Goal: Book appointment/travel/reservation

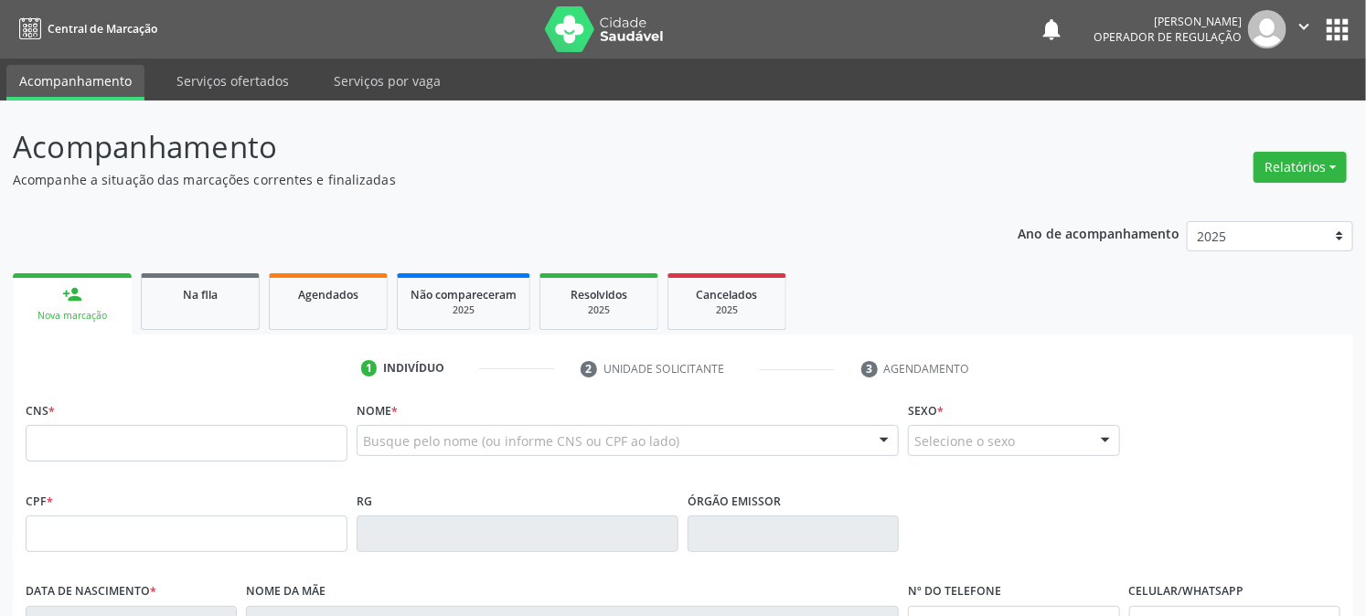
click at [112, 428] on input "text" at bounding box center [187, 443] width 322 height 37
type input "703 6090 5614 9435"
type input "121.683.144-03"
type input "[DATE]"
type input "[PERSON_NAME] de [PERSON_NAME]"
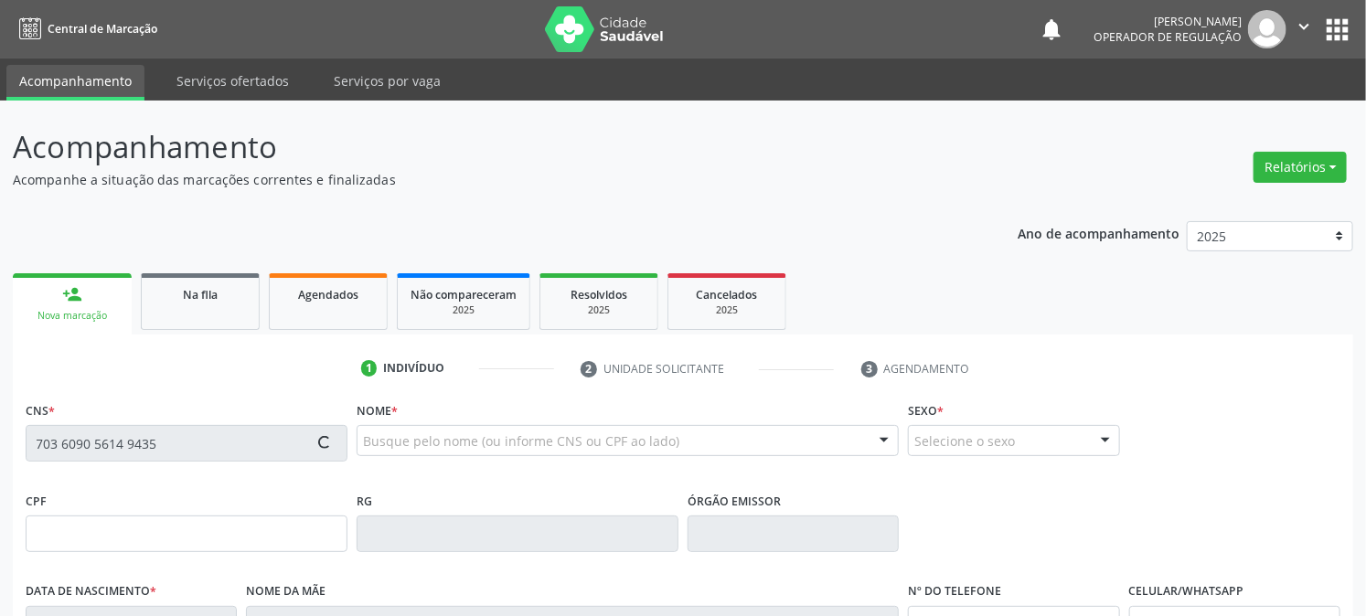
type input "[PHONE_NUMBER]"
type input "086.640.344-27"
type input "106"
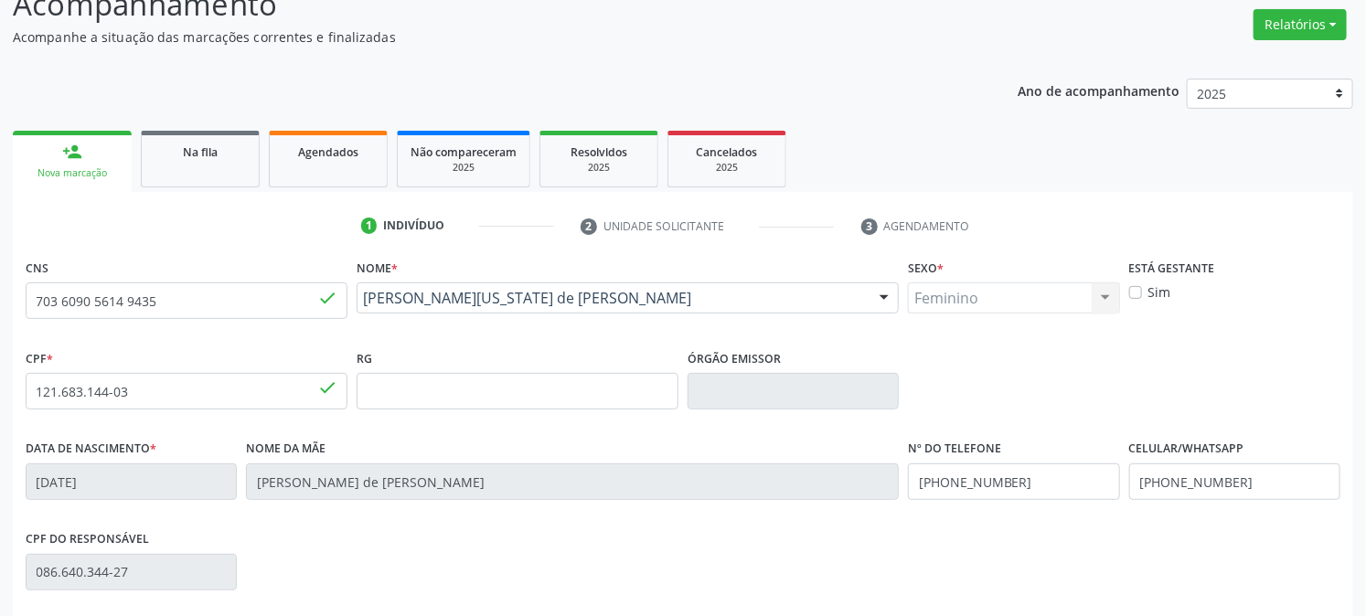
scroll to position [373, 0]
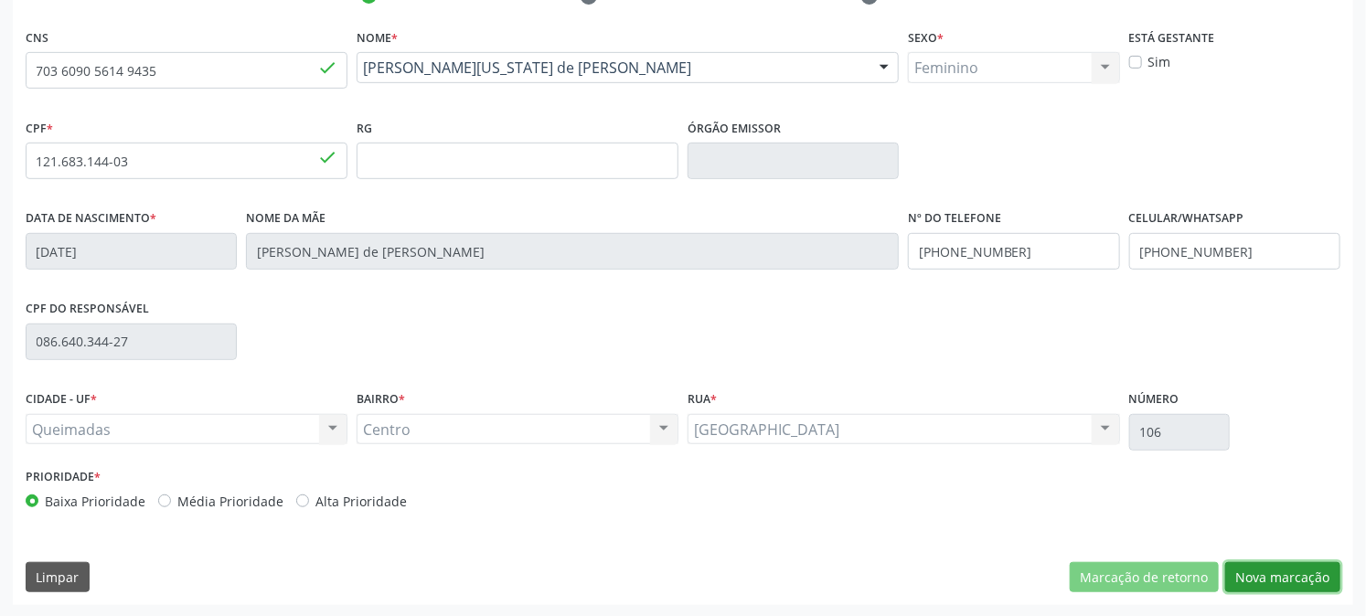
click at [1278, 574] on button "Nova marcação" at bounding box center [1282, 577] width 115 height 31
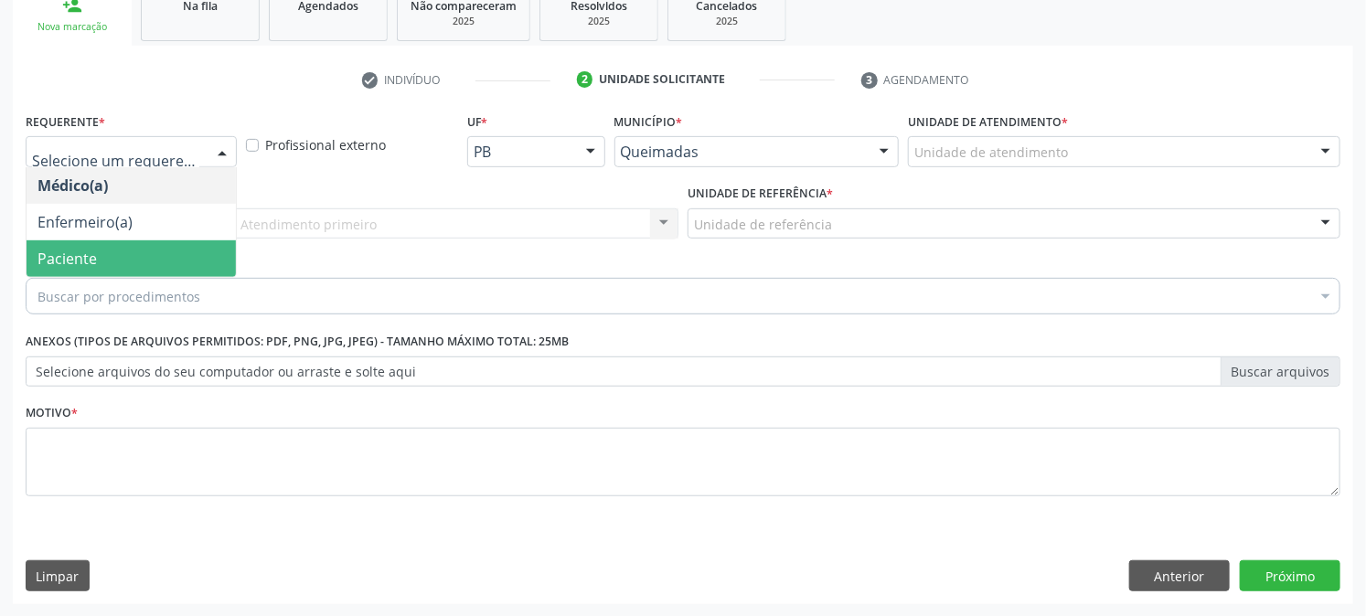
click at [70, 261] on span "Paciente" at bounding box center [66, 259] width 59 height 20
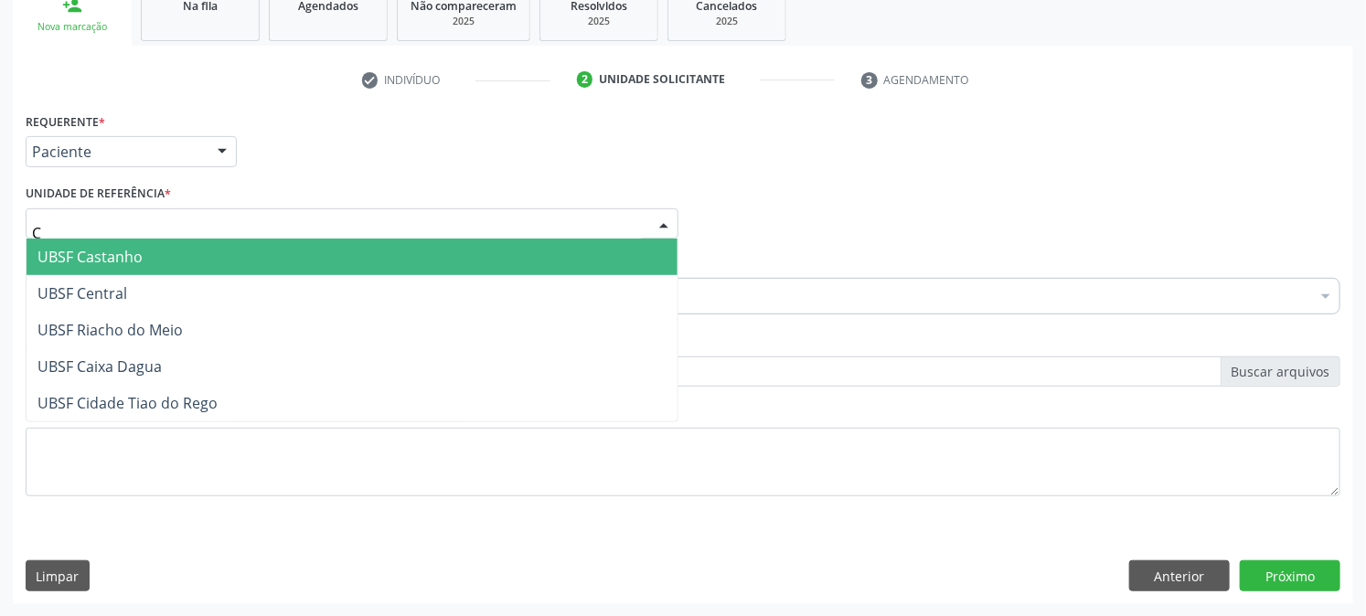
type input "CE"
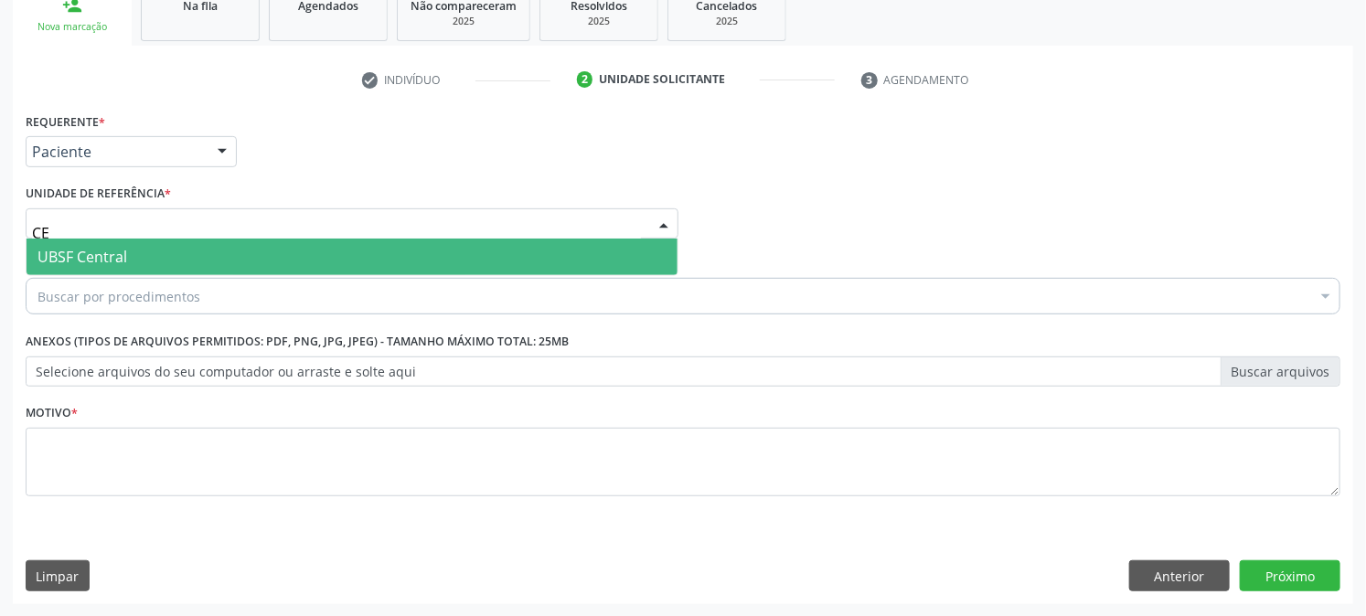
click at [106, 257] on span "UBSF Central" at bounding box center [82, 257] width 90 height 20
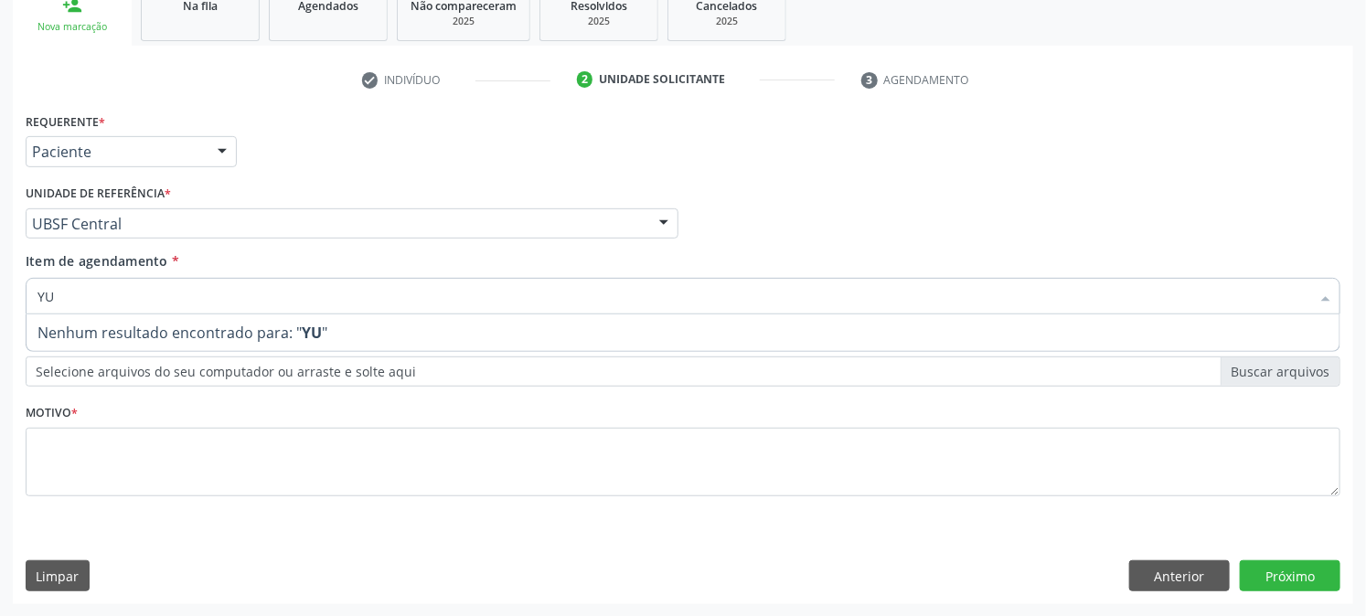
type input "Y"
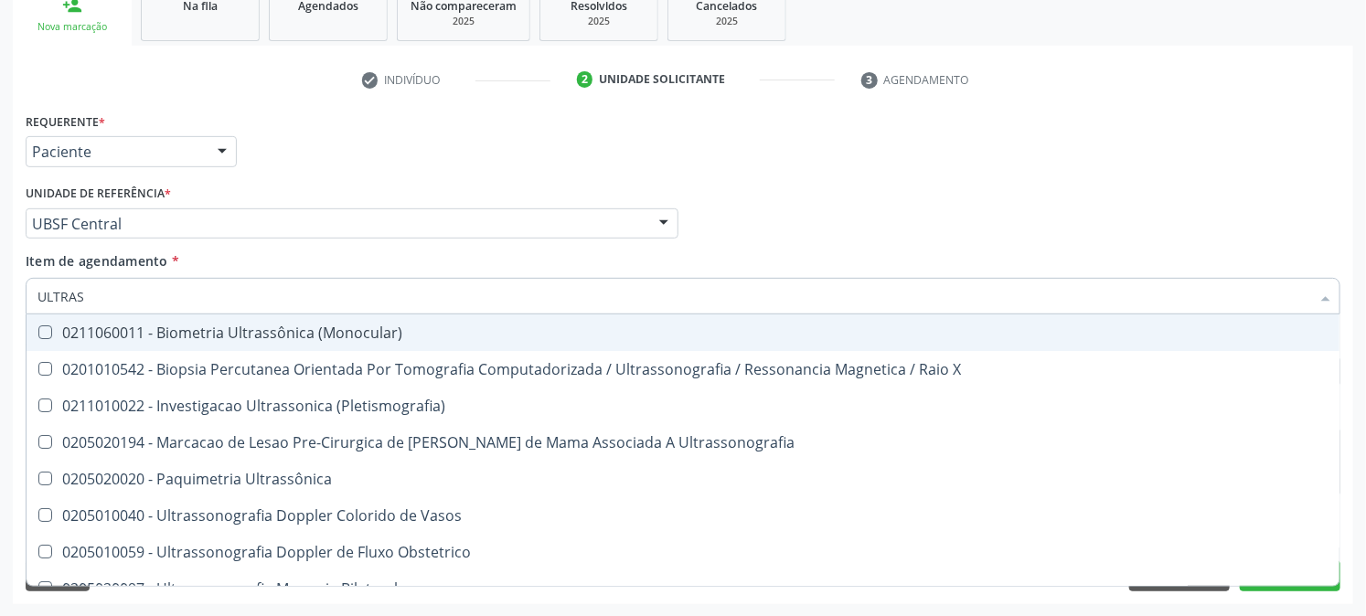
type input "ULTRASS"
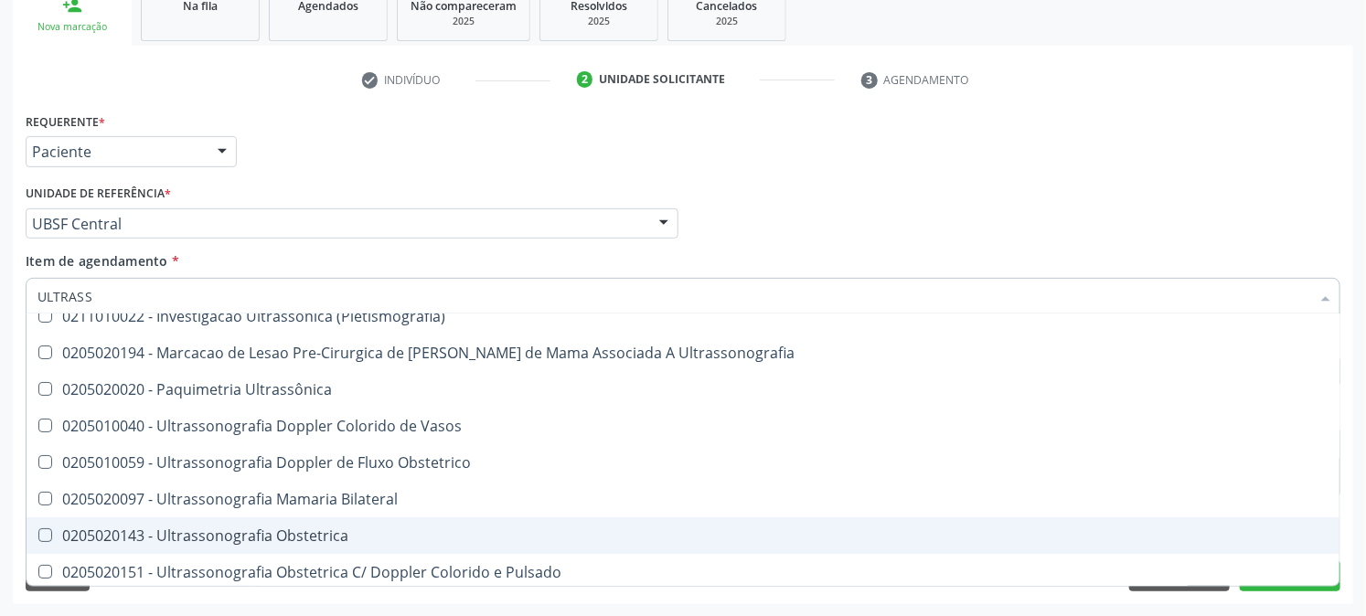
scroll to position [203, 0]
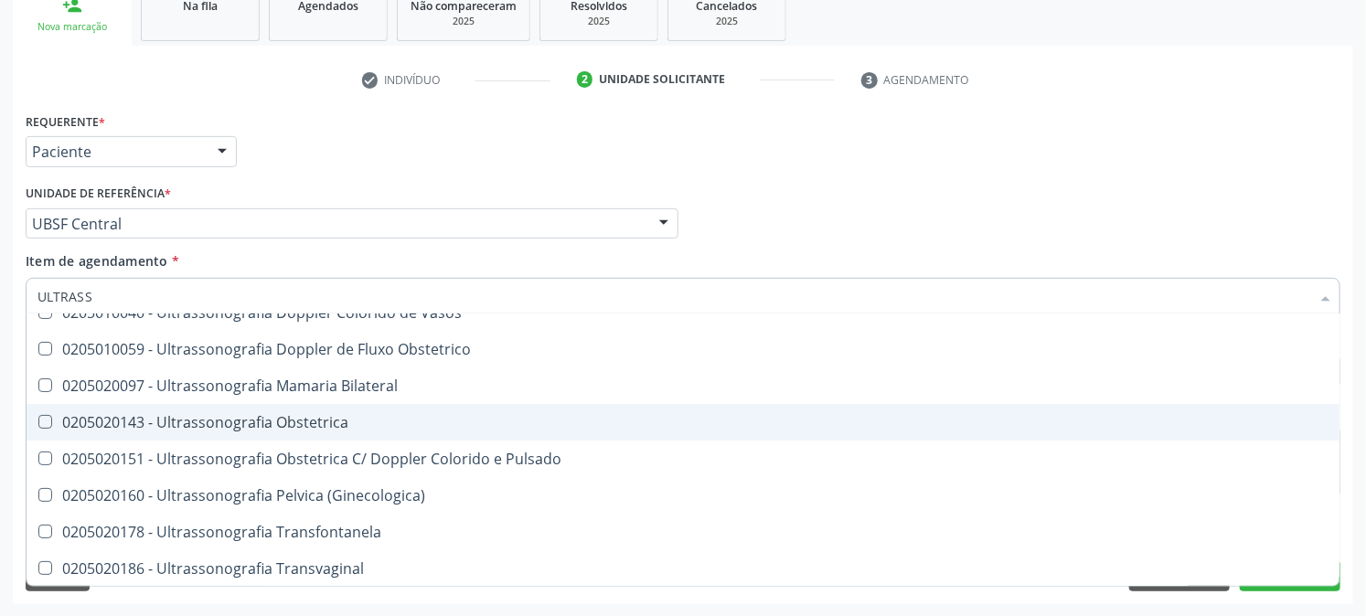
click at [231, 426] on div "0205020143 - Ultrassonografia Obstetrica" at bounding box center [682, 422] width 1291 height 15
checkbox Obstetrica "true"
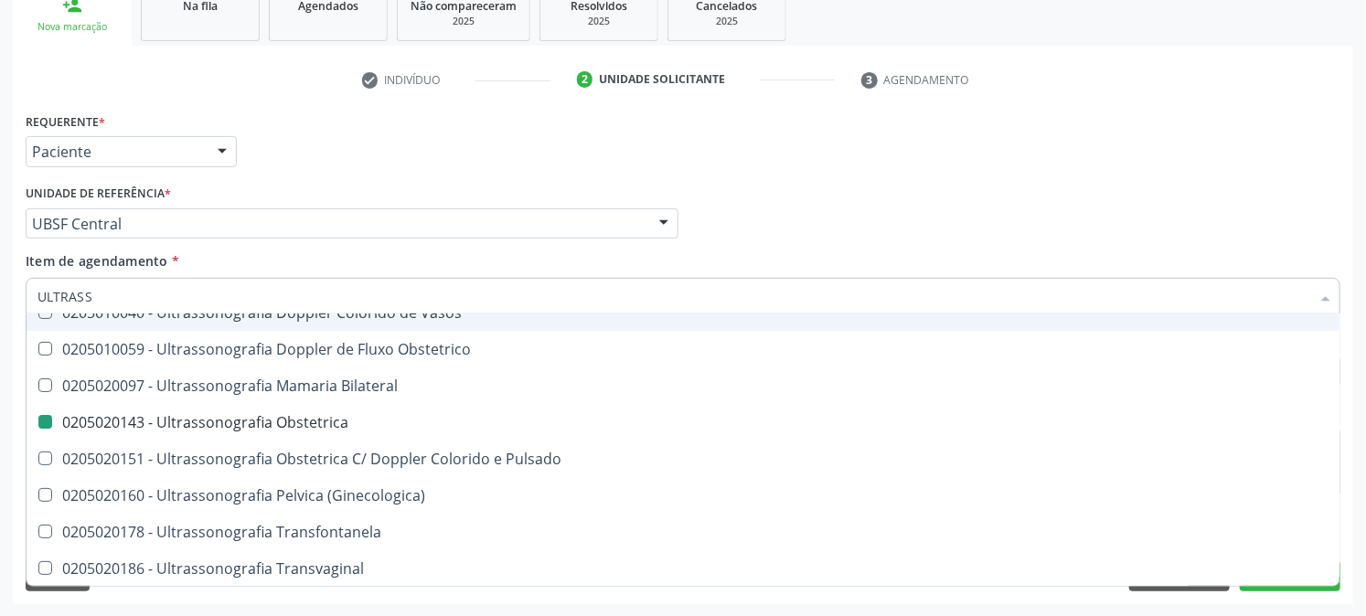
click at [276, 155] on div "Requerente * Paciente Médico(a) Enfermeiro(a) Paciente Nenhum resultado encontr…" at bounding box center [683, 143] width 1324 height 71
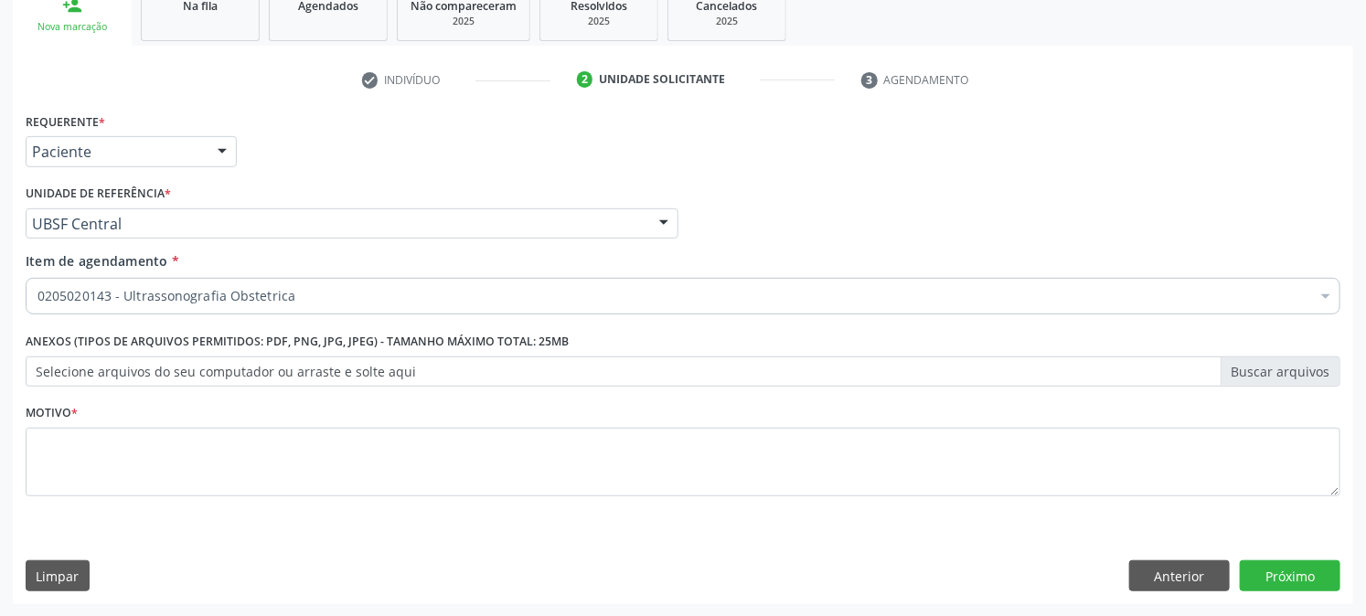
scroll to position [0, 0]
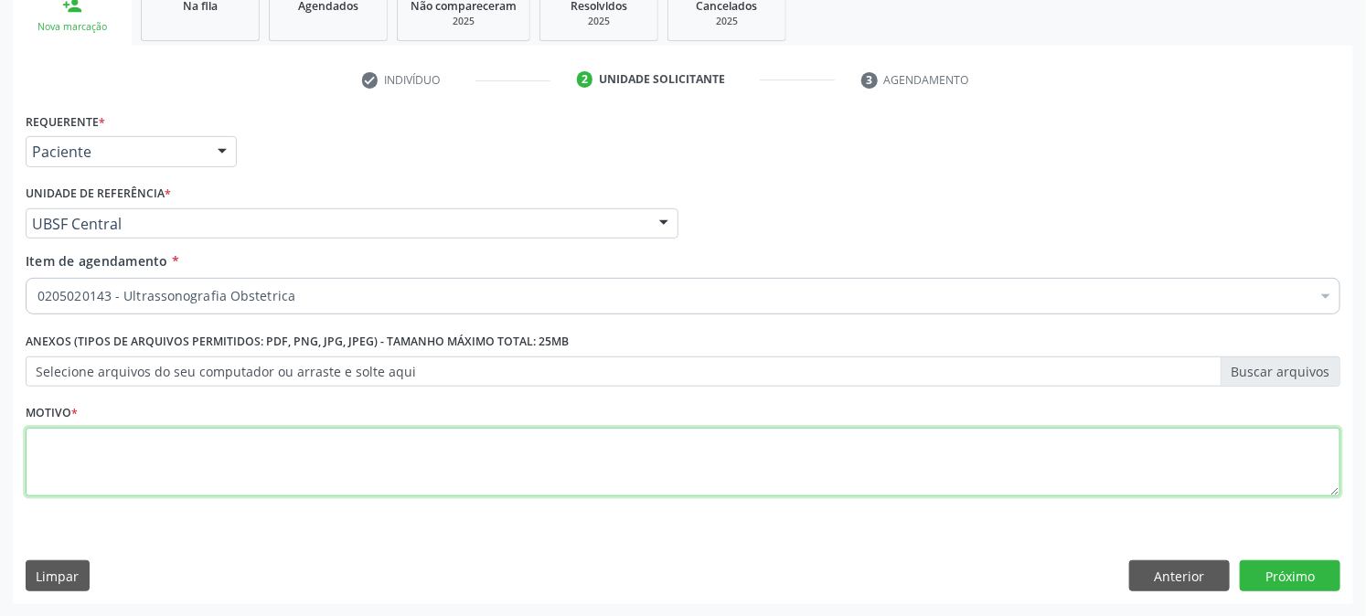
click at [116, 460] on textarea at bounding box center [683, 462] width 1314 height 69
paste textarea "PRÉ [DATE]"
type textarea "PRÉ [DATE]"
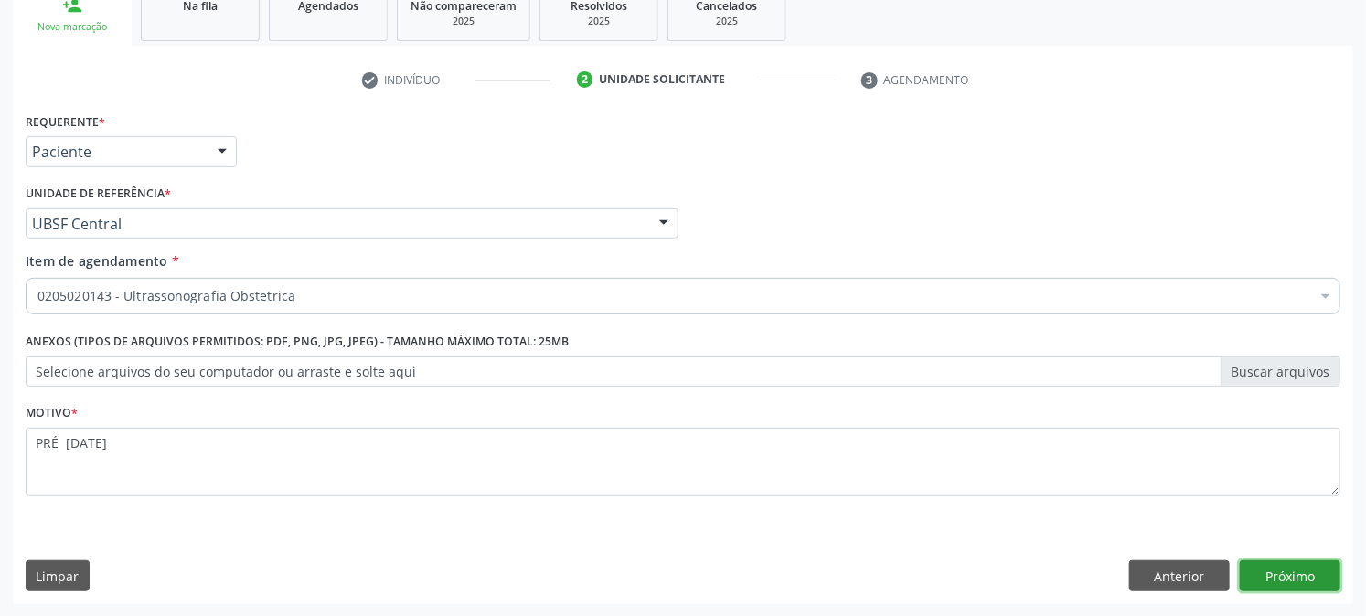
click at [1263, 564] on button "Próximo" at bounding box center [1289, 575] width 101 height 31
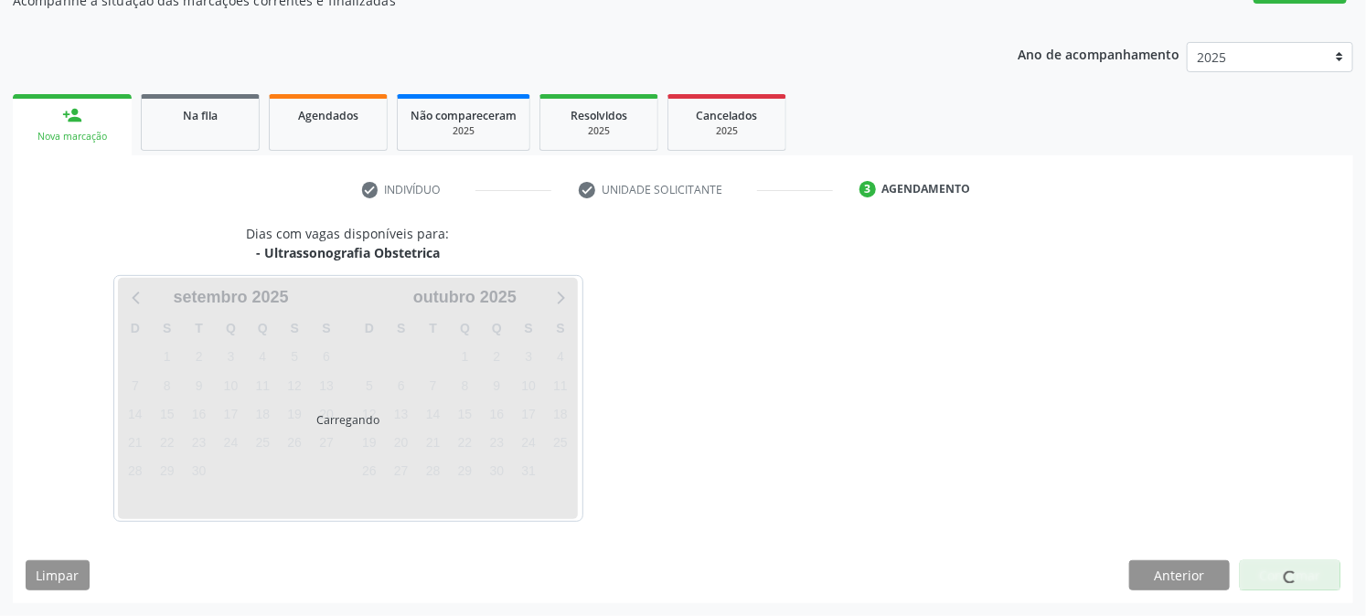
scroll to position [178, 0]
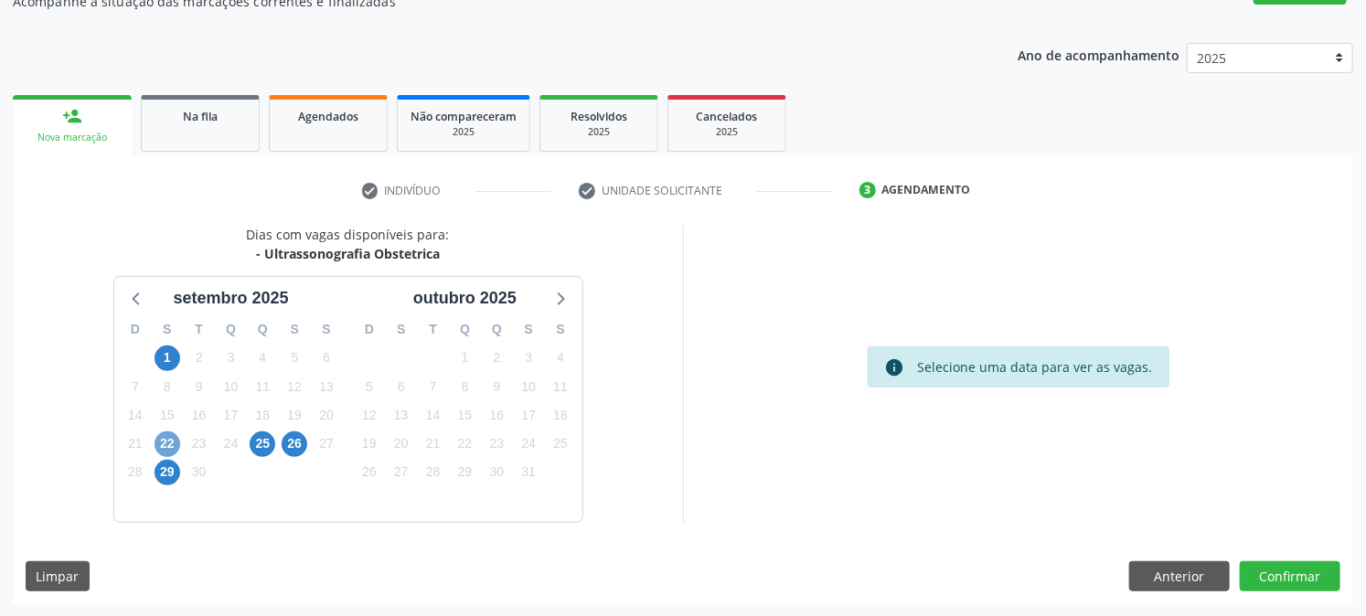
click at [172, 433] on span "22" at bounding box center [167, 444] width 26 height 26
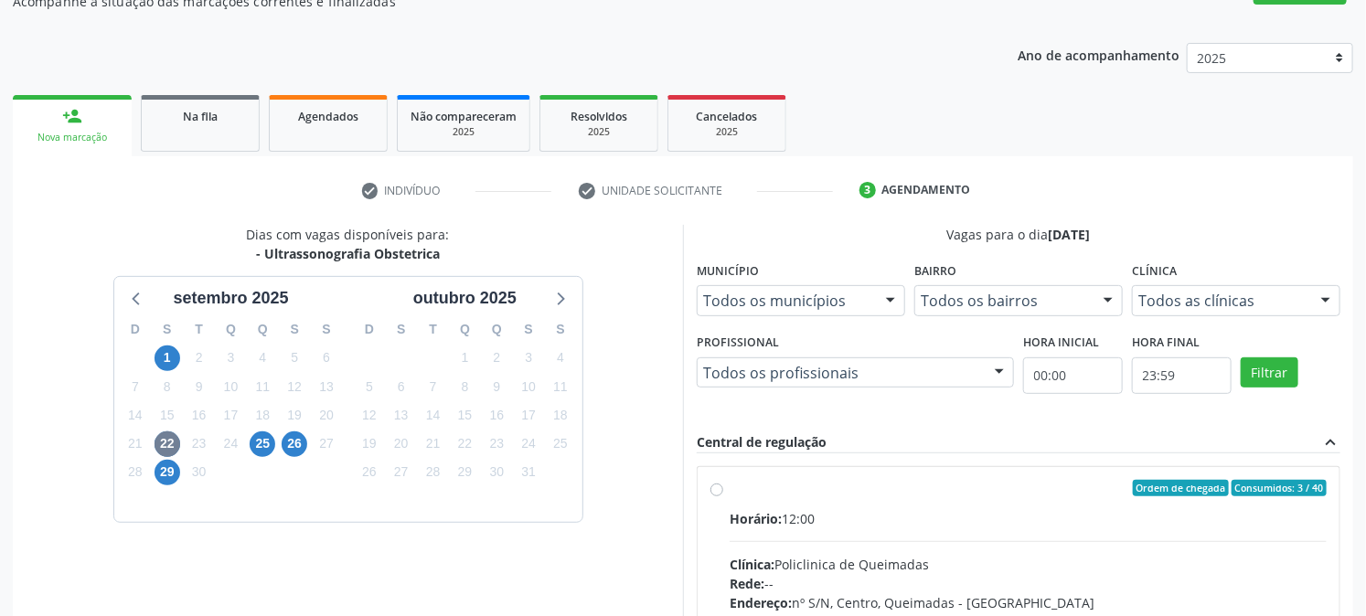
click at [746, 488] on div "Ordem de chegada Consumidos: 3 / 40" at bounding box center [1027, 488] width 597 height 16
click at [723, 488] on input "Ordem de chegada Consumidos: 3 / 40 Horário: 12:00 Clínica: Policlinica de Quei…" at bounding box center [716, 488] width 13 height 16
radio input "true"
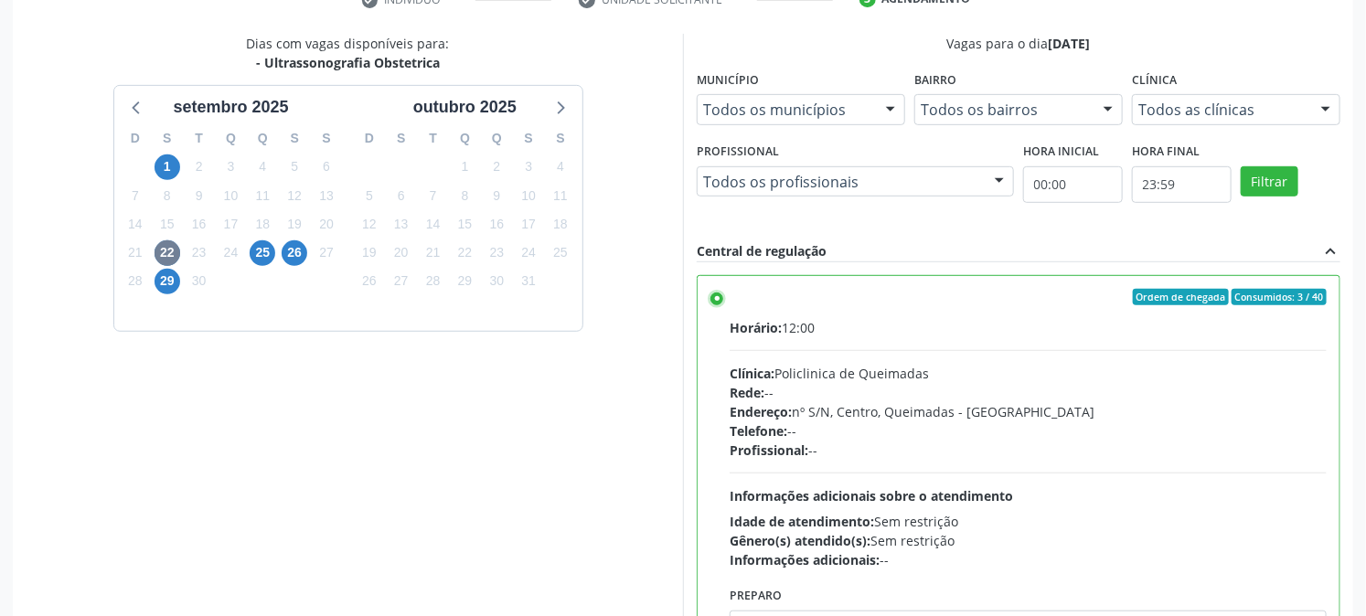
scroll to position [475, 0]
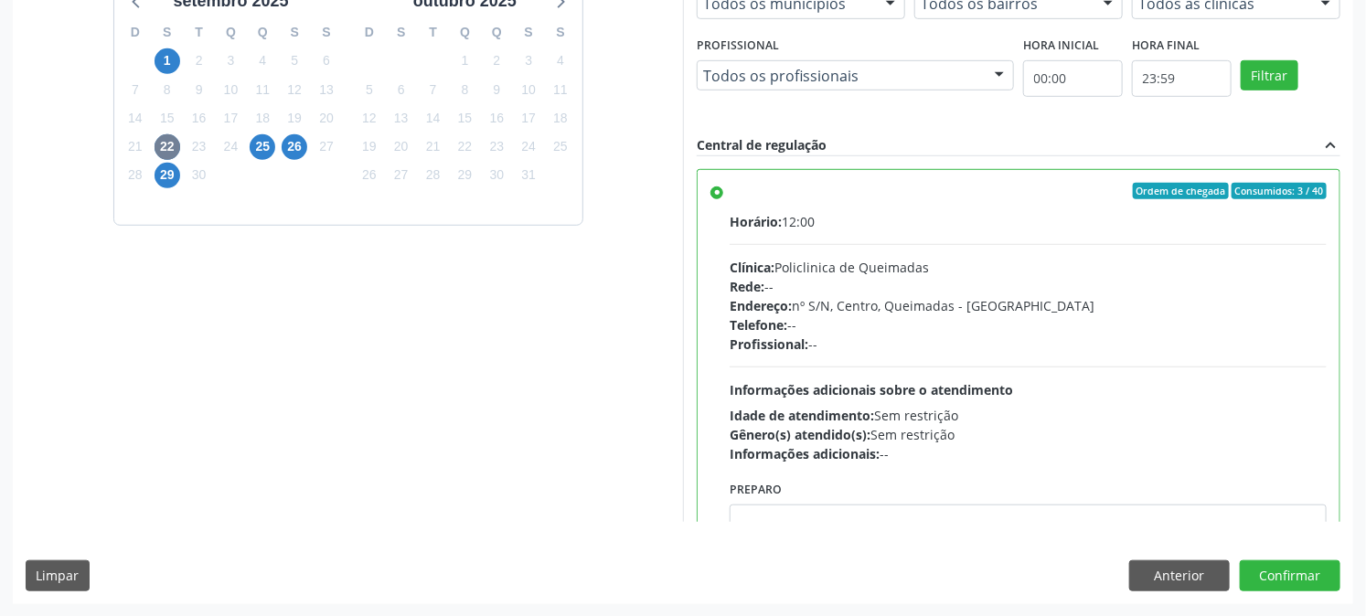
click at [1339, 524] on div "Dias com vagas disponíveis para: - Ultrassonografia Obstetrica [DATE] D S T Q Q…" at bounding box center [683, 266] width 1340 height 676
click at [1317, 577] on button "Confirmar" at bounding box center [1289, 575] width 101 height 31
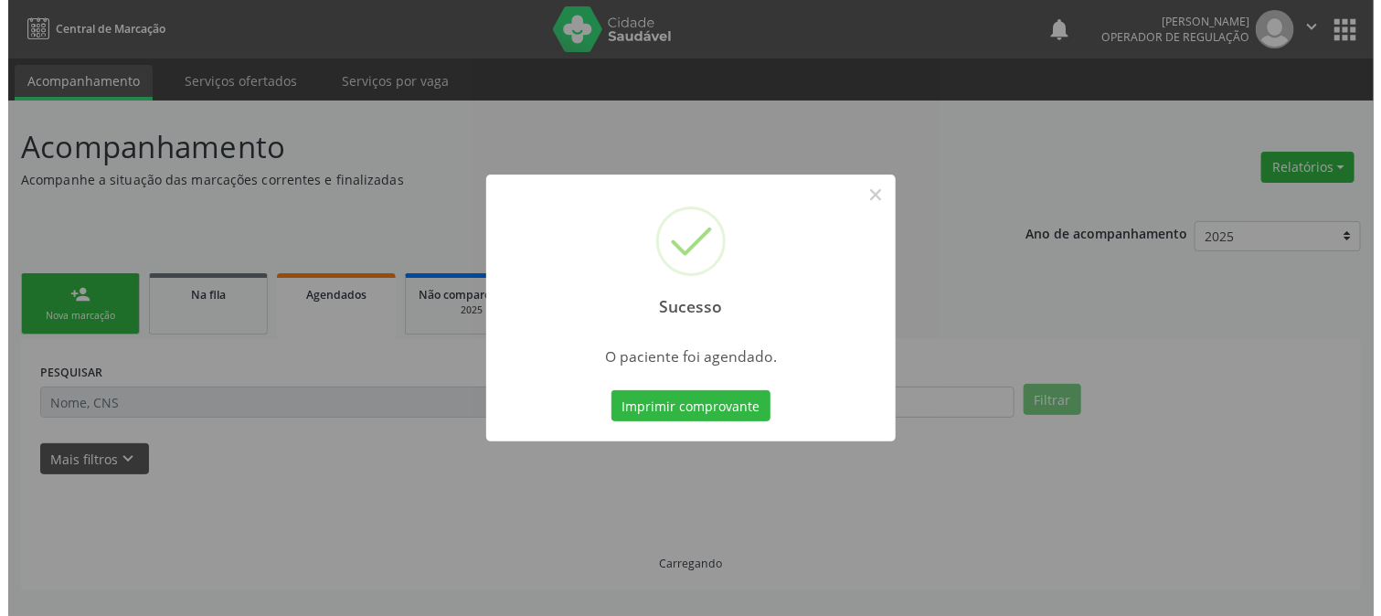
scroll to position [0, 0]
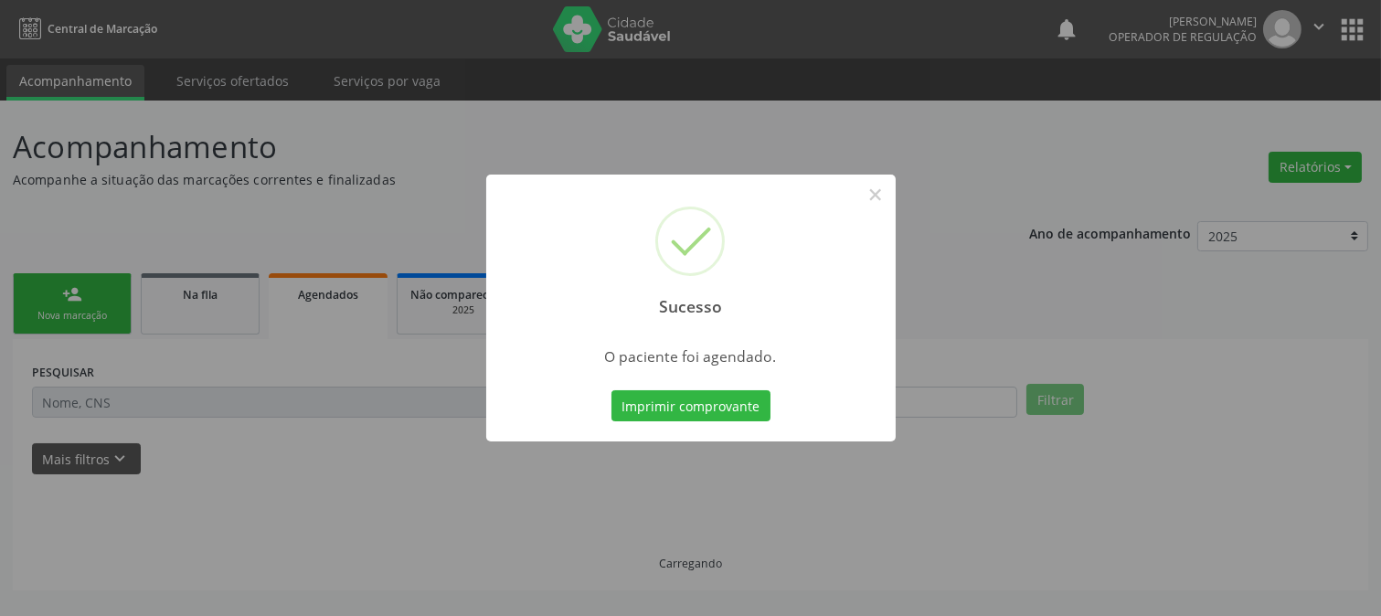
click at [612, 390] on button "Imprimir comprovante" at bounding box center [691, 405] width 159 height 31
